Goal: Task Accomplishment & Management: Manage account settings

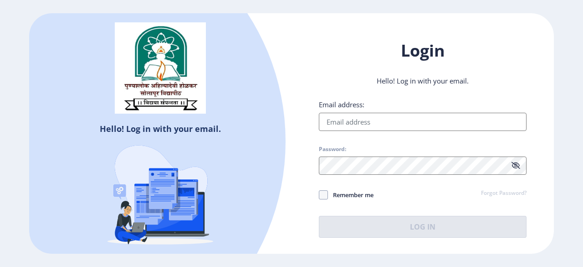
click at [240, 232] on img at bounding box center [161, 195] width 160 height 137
click at [227, 236] on img at bounding box center [161, 195] width 160 height 137
click at [215, 237] on img at bounding box center [161, 195] width 160 height 137
click at [206, 237] on img at bounding box center [161, 195] width 160 height 137
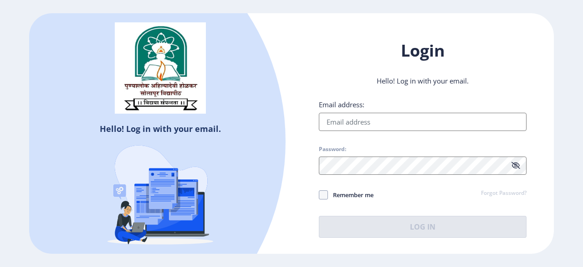
click at [198, 234] on img at bounding box center [161, 195] width 160 height 137
click at [171, 124] on div at bounding box center [52, 141] width 467 height 467
click at [168, 126] on div at bounding box center [52, 141] width 467 height 467
click at [168, 128] on img at bounding box center [161, 195] width 160 height 137
click at [436, 123] on input "Email address:" at bounding box center [423, 122] width 208 height 18
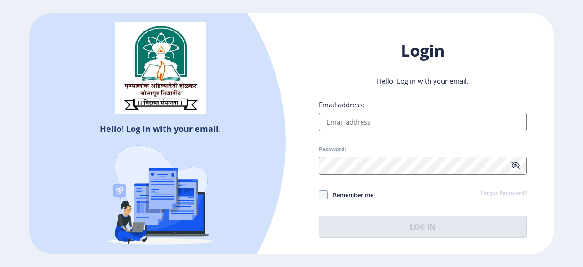
type input "verification@kshitijscreeningservices.com"
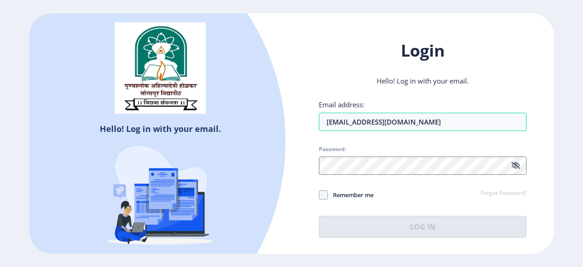
click at [517, 163] on icon at bounding box center [516, 165] width 9 height 7
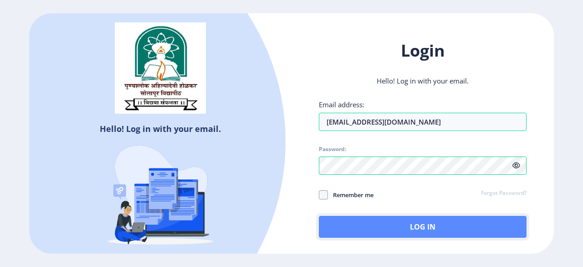
click at [394, 231] on button "Log In" at bounding box center [423, 227] width 208 height 22
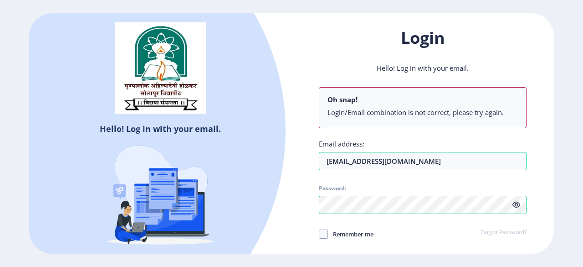
click at [433, 108] on li "Login/Email combination is not correct, please try again." at bounding box center [423, 112] width 191 height 9
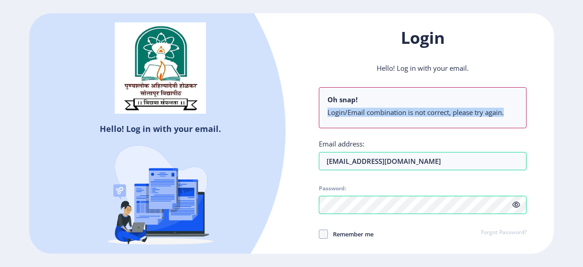
click at [433, 108] on li "Login/Email combination is not correct, please try again." at bounding box center [423, 112] width 191 height 9
